Goal: Find specific page/section: Find specific page/section

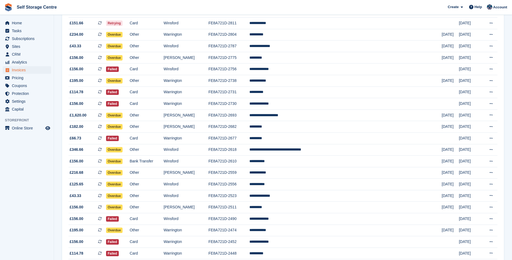
scroll to position [238, 0]
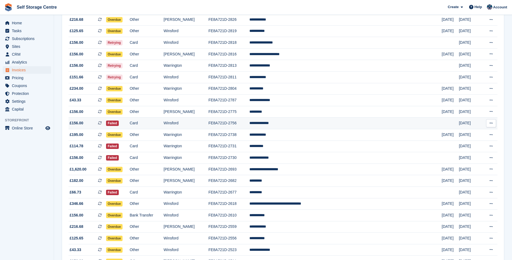
click at [295, 122] on td "**********" at bounding box center [346, 124] width 193 height 12
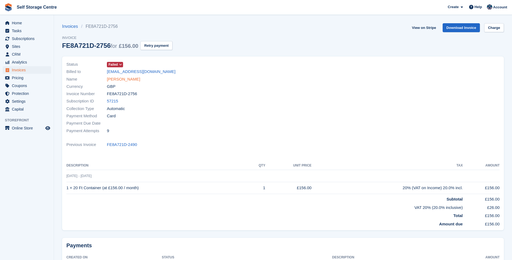
click at [109, 79] on link "Jordan Boswell" at bounding box center [123, 79] width 33 height 6
